Goal: Communication & Community: Connect with others

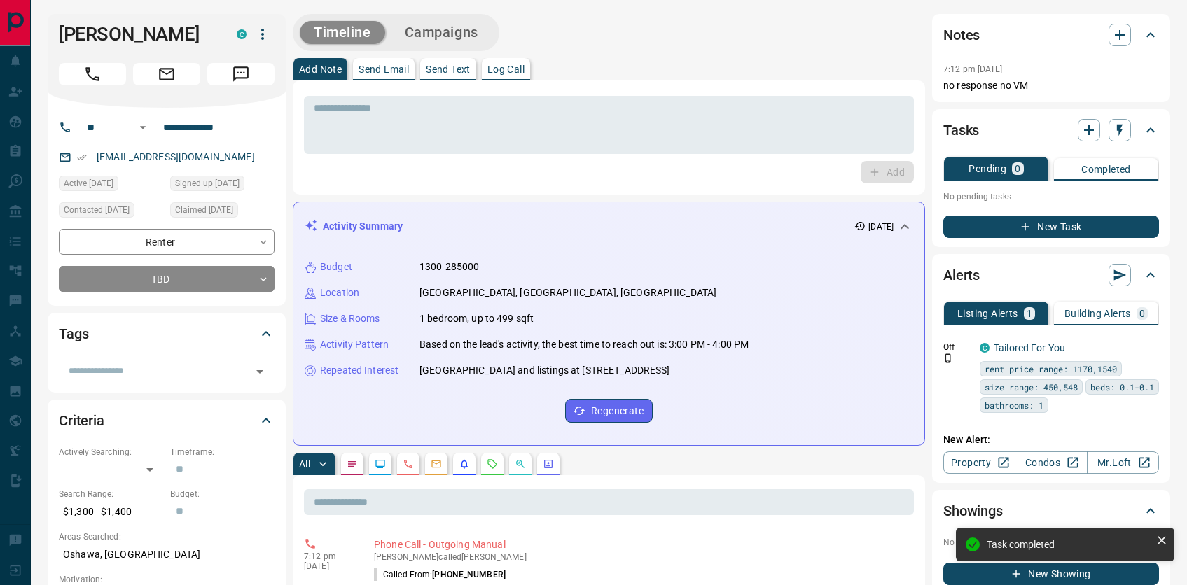
click at [440, 69] on p "Send Text" at bounding box center [448, 69] width 45 height 10
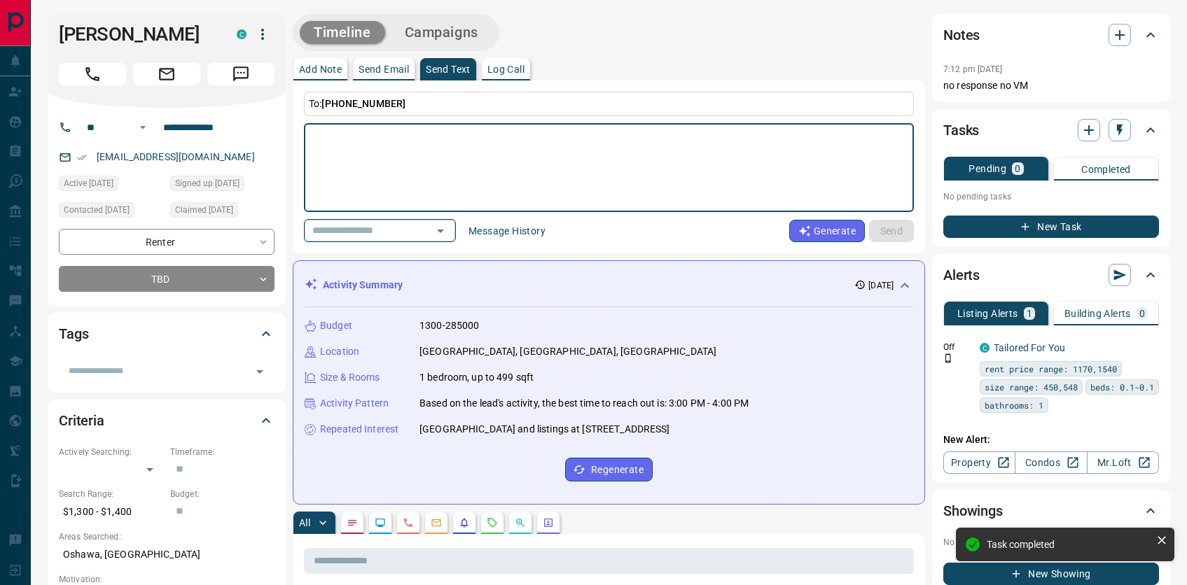
click at [426, 225] on div "​" at bounding box center [380, 230] width 152 height 23
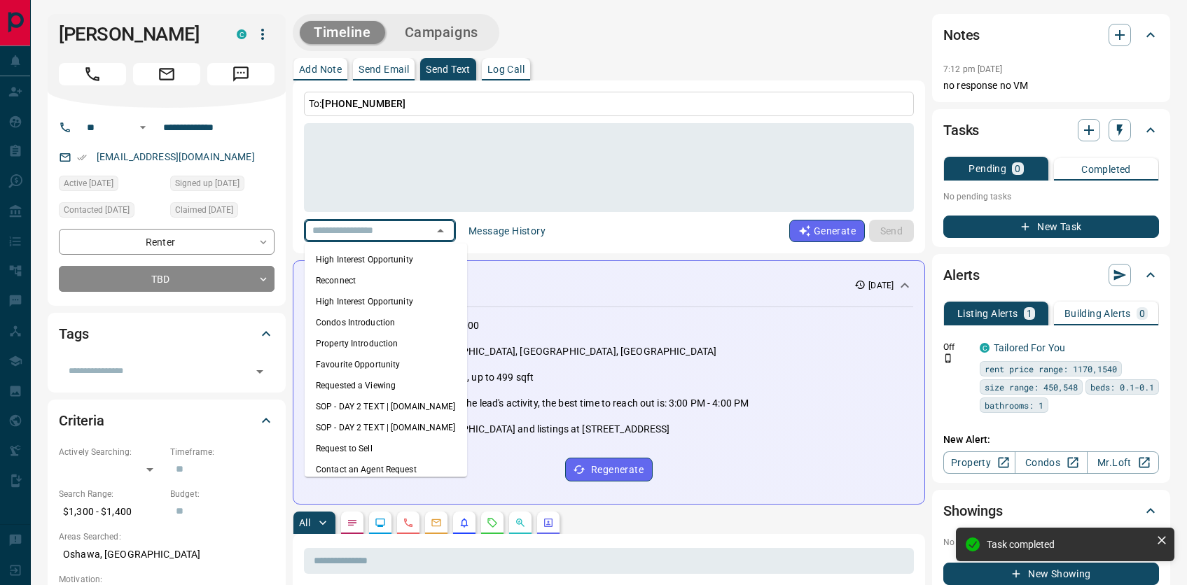
click at [365, 279] on li "Reconnect" at bounding box center [386, 280] width 162 height 21
type textarea "**********"
type input "*********"
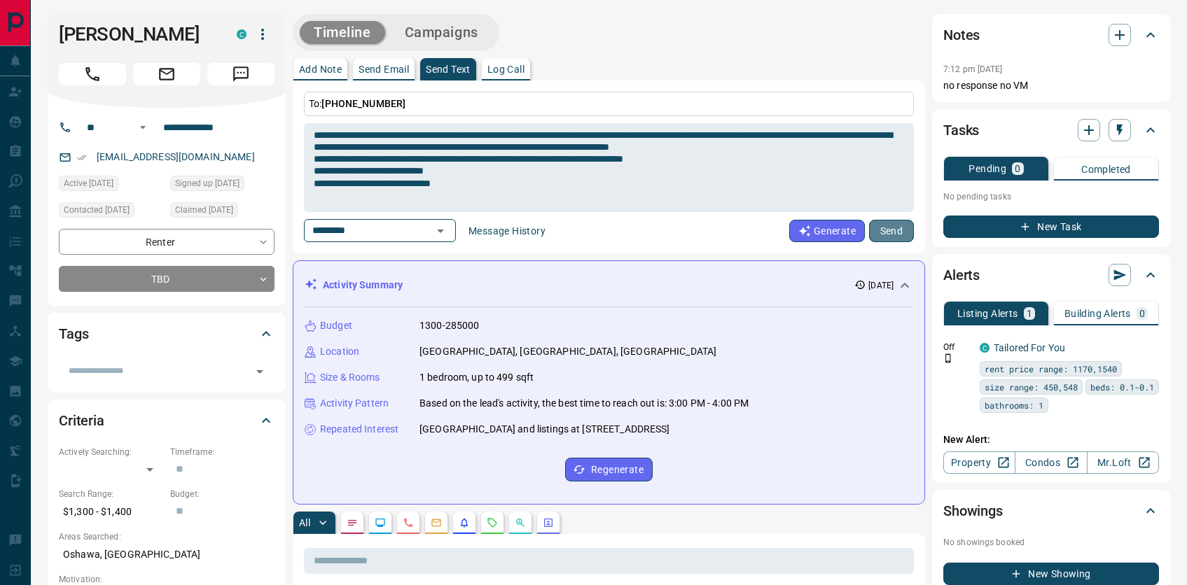
click at [882, 226] on button "Send" at bounding box center [891, 231] width 45 height 22
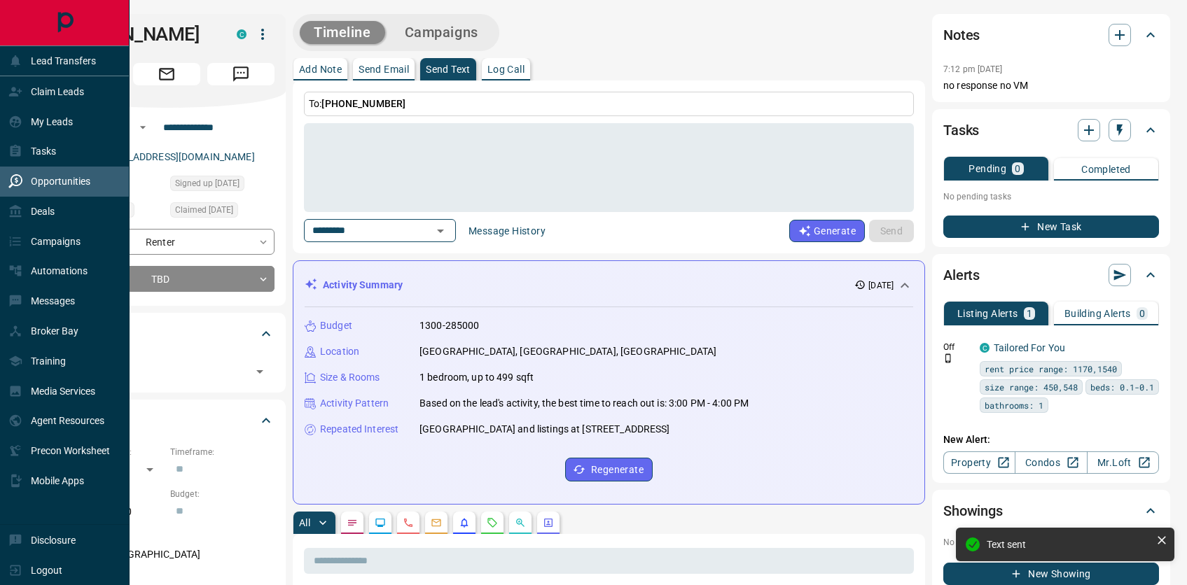
click at [71, 186] on p "Opportunities" at bounding box center [61, 181] width 60 height 11
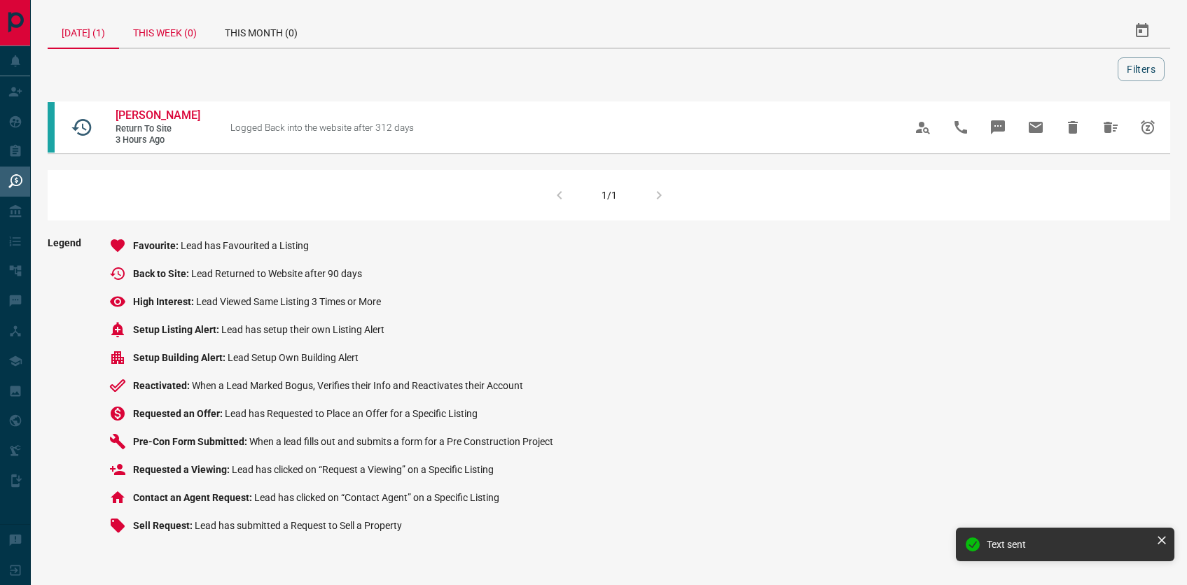
click at [163, 37] on div "This Week (0)" at bounding box center [165, 31] width 92 height 34
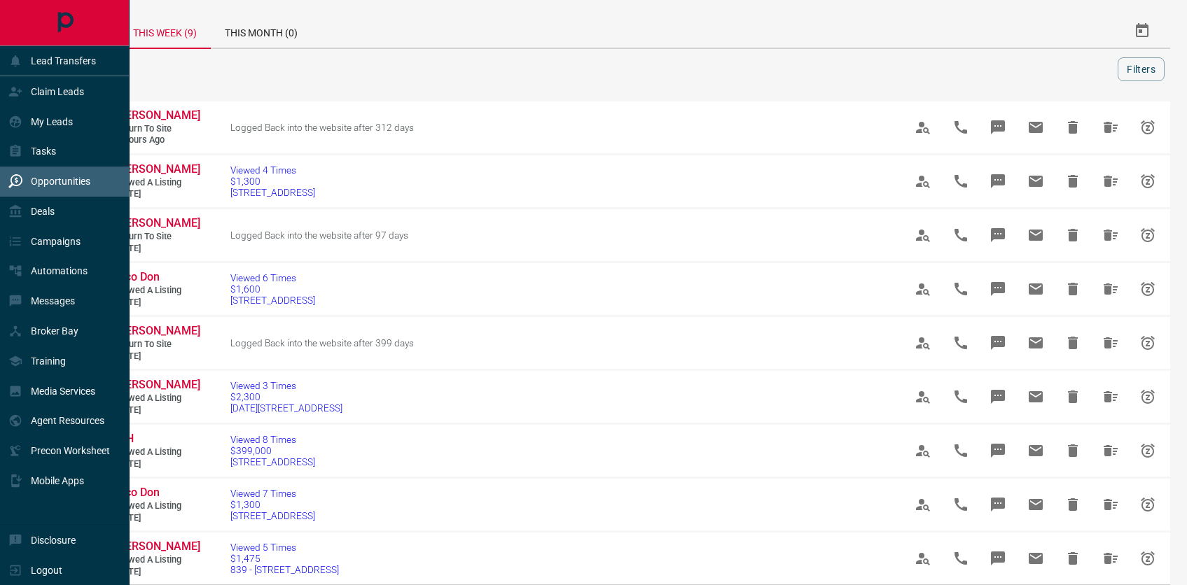
click at [58, 192] on div "Opportunities" at bounding box center [49, 181] width 82 height 23
click at [67, 150] on div "Tasks" at bounding box center [65, 152] width 130 height 30
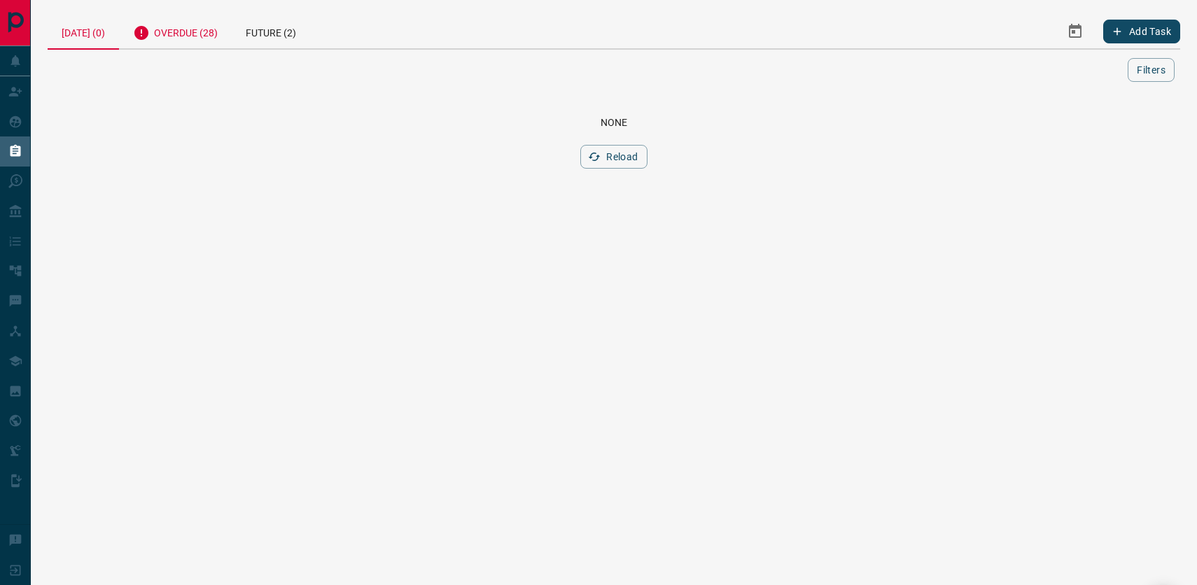
click at [195, 36] on div "Overdue (28)" at bounding box center [175, 31] width 113 height 34
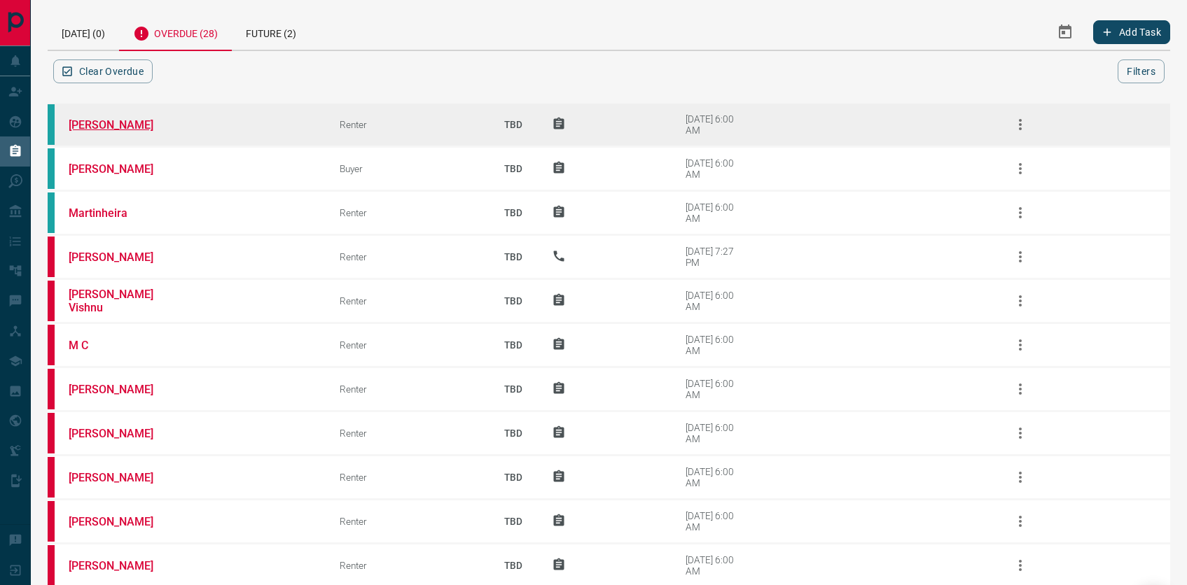
click at [132, 132] on link "[PERSON_NAME]" at bounding box center [121, 124] width 105 height 13
click at [127, 132] on link "[PERSON_NAME]" at bounding box center [121, 124] width 105 height 13
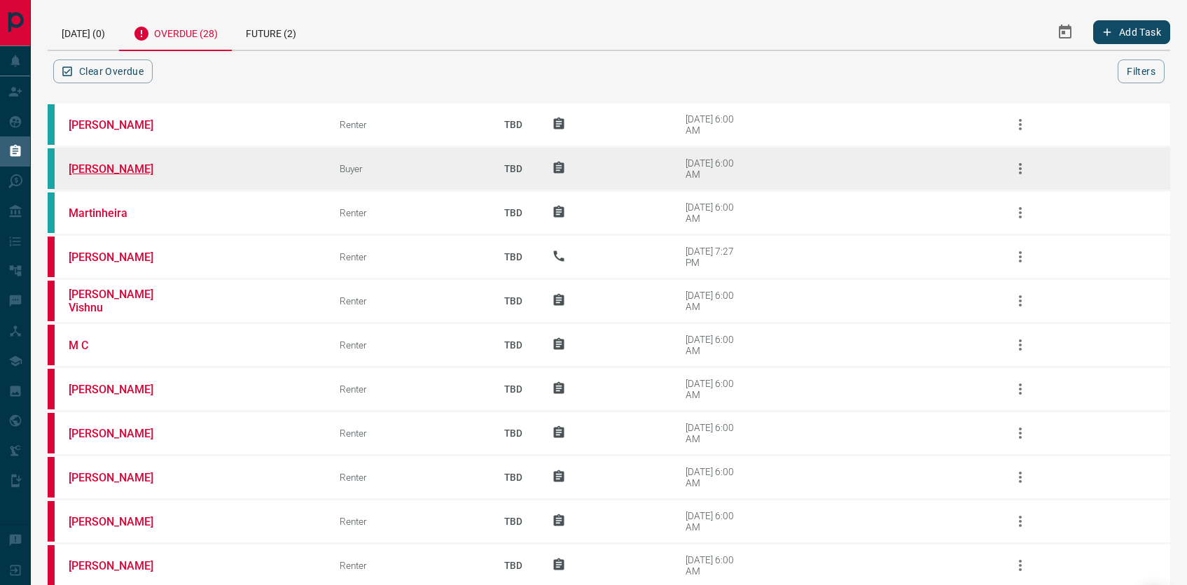
click at [124, 176] on link "[PERSON_NAME]" at bounding box center [121, 168] width 105 height 13
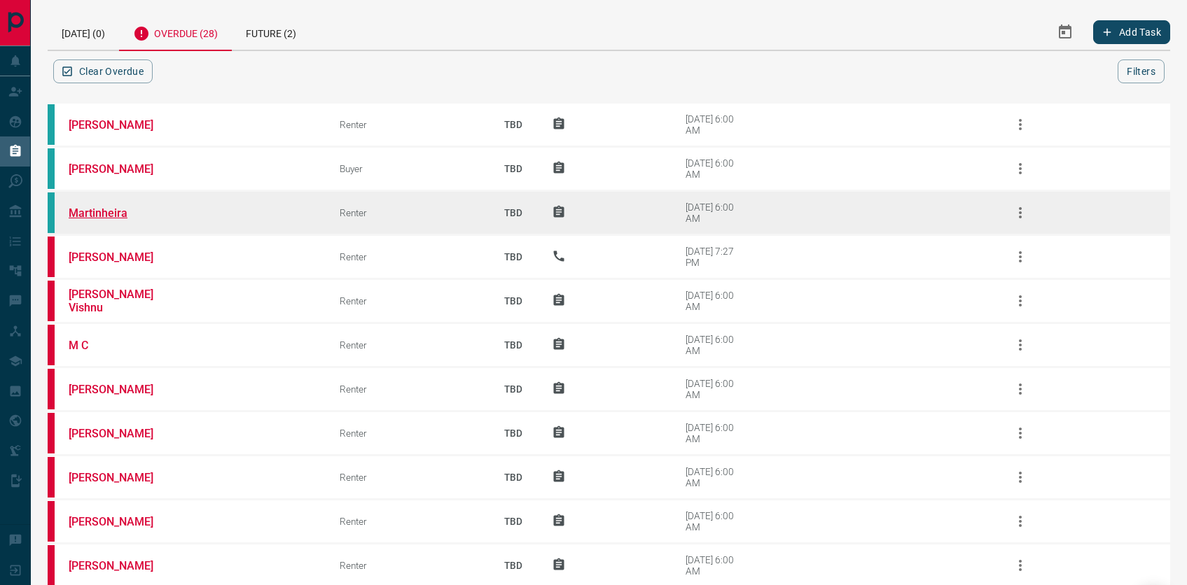
click at [113, 220] on link "Martinheira" at bounding box center [121, 213] width 105 height 13
